Goal: Task Accomplishment & Management: Use online tool/utility

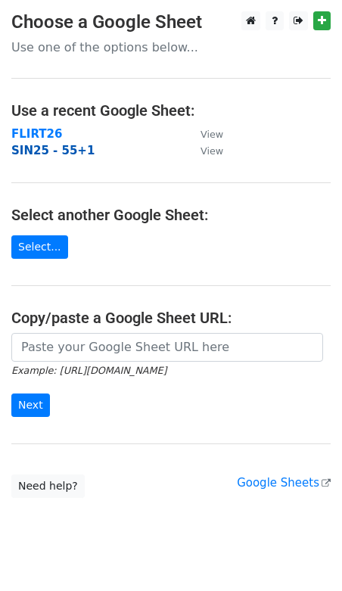
click at [48, 157] on strong "SIN25 - 55+1" at bounding box center [52, 151] width 83 height 14
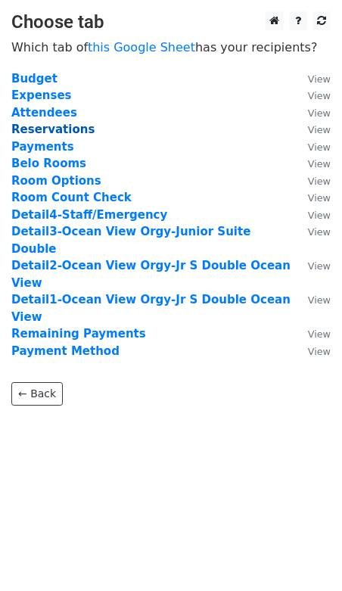
click at [54, 130] on strong "Reservations" at bounding box center [52, 130] width 83 height 14
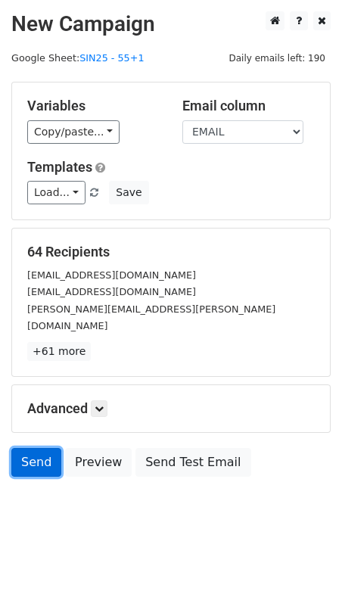
click at [36, 448] on link "Send" at bounding box center [36, 462] width 50 height 29
